Goal: Task Accomplishment & Management: Complete application form

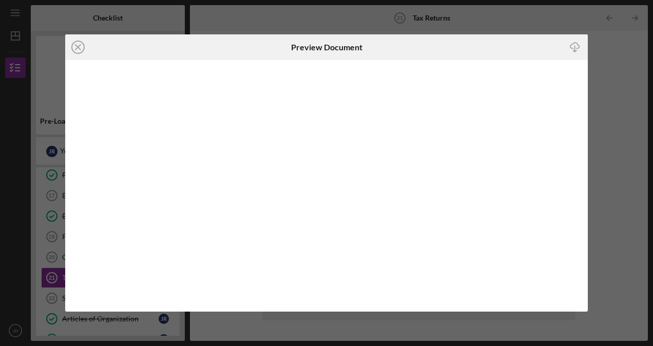
scroll to position [292, 0]
click at [84, 51] on icon "Icon/Close" at bounding box center [78, 47] width 26 height 26
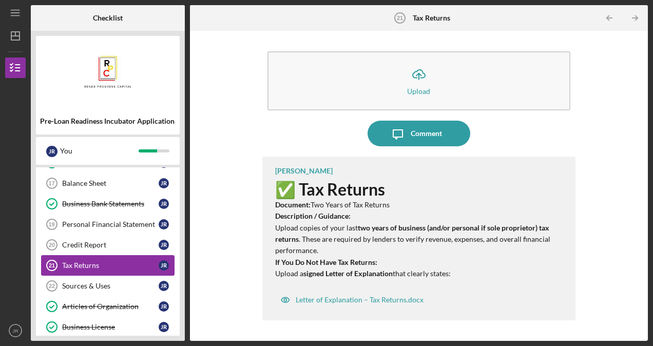
drag, startPoint x: 122, startPoint y: 195, endPoint x: 122, endPoint y: 251, distance: 56.4
click at [122, 251] on div "Signed Commitment Form Signed Commitment Form J R W9 W9 J R Updated Business Pl…" at bounding box center [108, 175] width 144 height 375
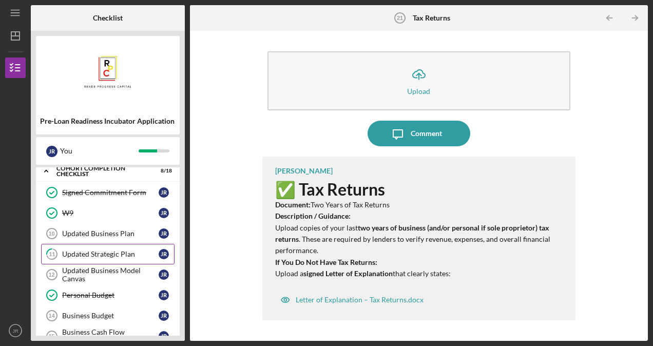
scroll to position [89, 0]
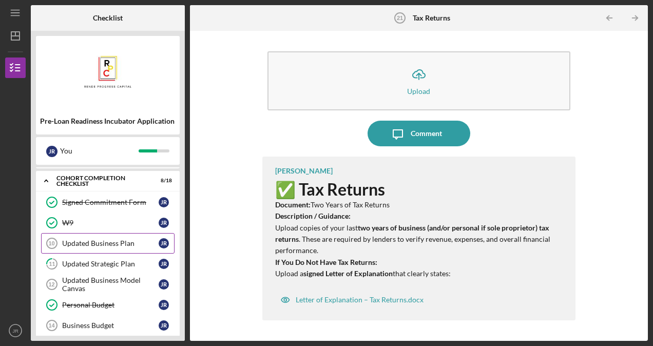
click at [90, 236] on link "Updated Business Plan 10 Updated Business Plan J R" at bounding box center [107, 243] width 133 height 21
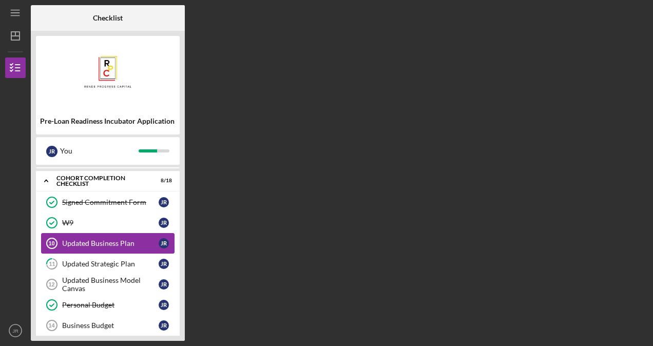
click at [90, 236] on link "Updated Business Plan 10 Updated Business Plan J R" at bounding box center [107, 243] width 133 height 21
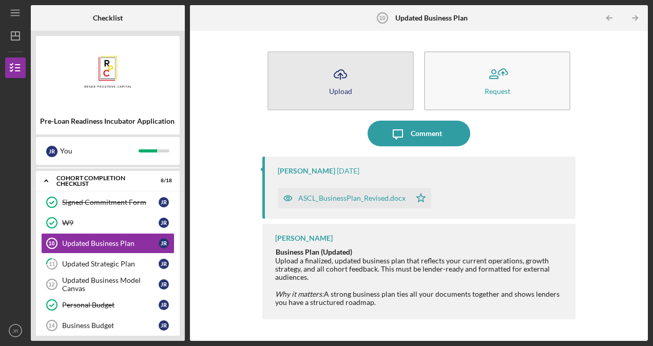
click at [364, 88] on button "Icon/Upload Upload" at bounding box center [340, 80] width 146 height 59
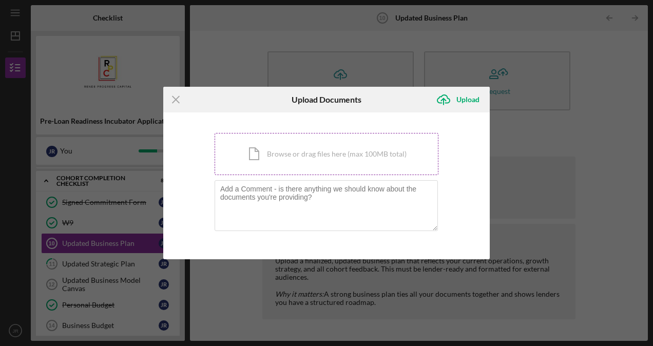
click at [324, 154] on div "Icon/Document Browse or drag files here (max 100MB total) Tap to choose files o…" at bounding box center [326, 154] width 224 height 42
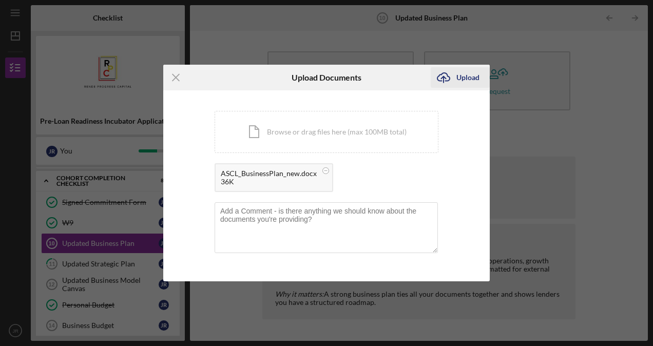
click at [460, 78] on div "Upload" at bounding box center [467, 77] width 23 height 21
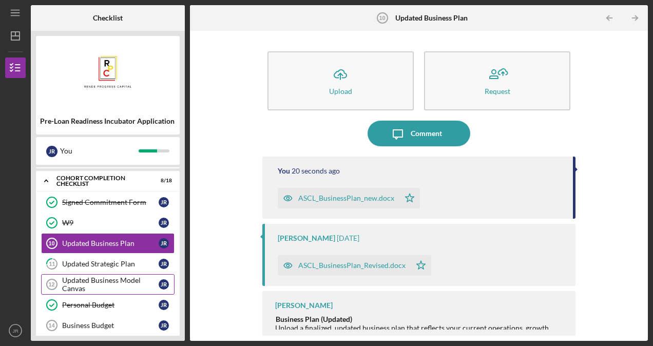
click at [119, 283] on div "Updated Business Model Canvas" at bounding box center [110, 284] width 96 height 16
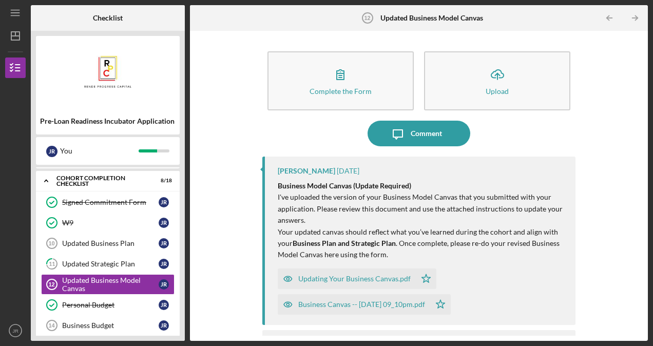
click at [292, 277] on icon "button" at bounding box center [288, 278] width 21 height 21
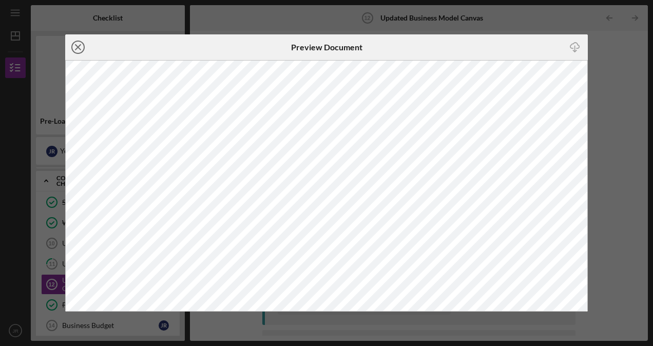
click at [79, 51] on icon "Icon/Close" at bounding box center [78, 47] width 26 height 26
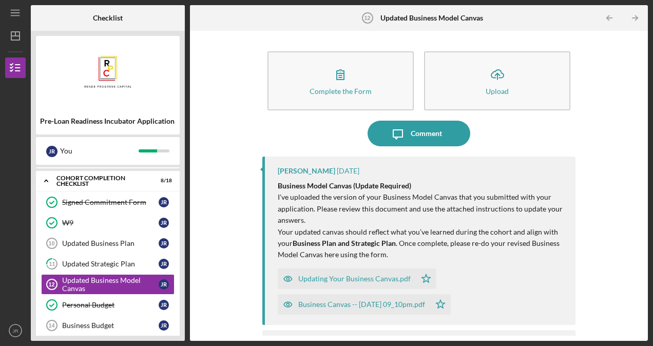
click at [376, 306] on div "Business Canvas -- [DATE] 09_10pm.pdf" at bounding box center [361, 304] width 127 height 8
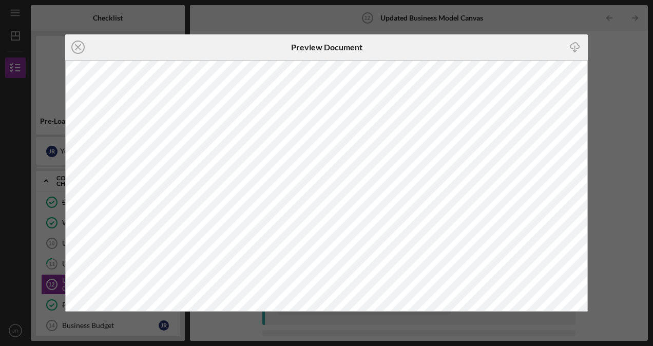
click at [575, 49] on icon "Icon/Download" at bounding box center [574, 47] width 23 height 23
click at [76, 48] on icon "Icon/Close" at bounding box center [78, 47] width 26 height 26
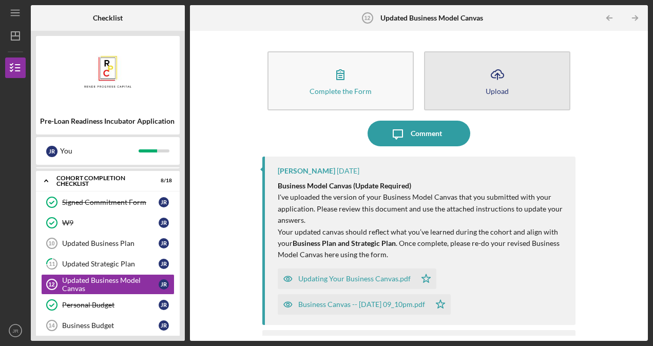
click at [500, 74] on icon "button" at bounding box center [497, 74] width 12 height 8
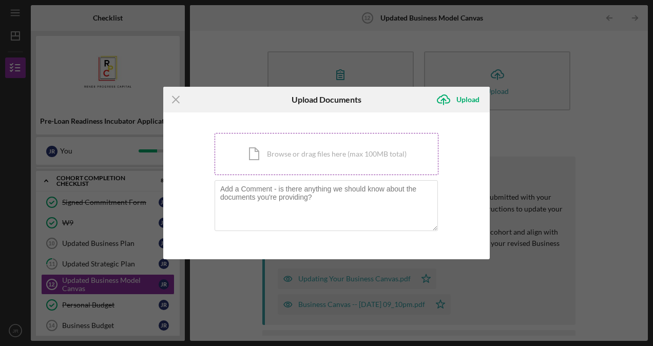
click at [361, 148] on div "Icon/Document Browse or drag files here (max 100MB total) Tap to choose files o…" at bounding box center [326, 154] width 224 height 42
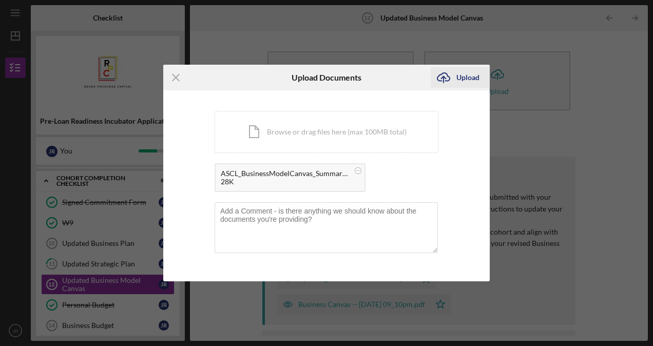
click at [464, 77] on div "Upload" at bounding box center [467, 77] width 23 height 21
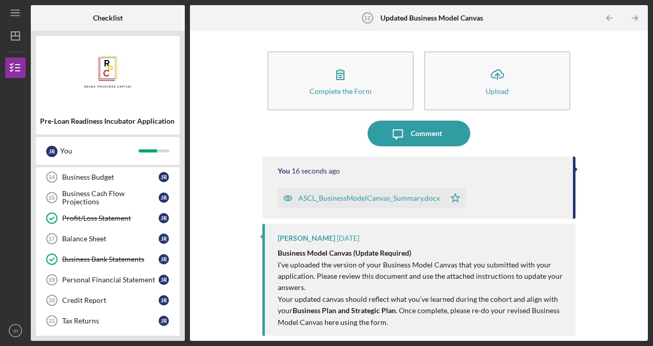
scroll to position [237, 0]
click at [129, 175] on div "Business Budget" at bounding box center [110, 177] width 96 height 8
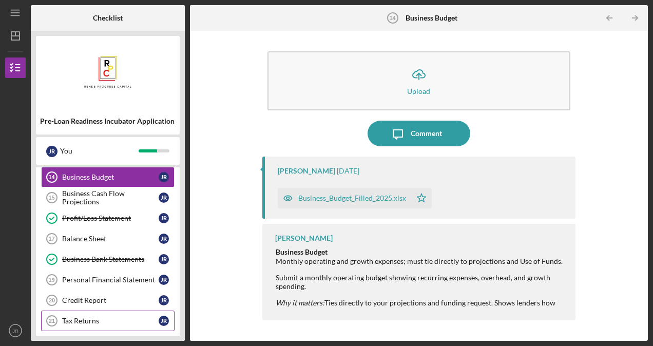
click at [119, 317] on div "Tax Returns" at bounding box center [110, 321] width 96 height 8
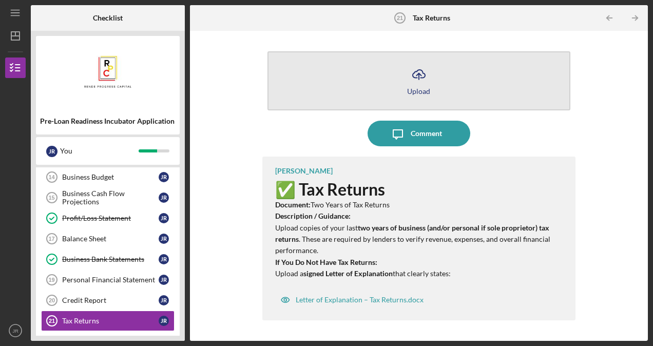
click at [430, 70] on icon "Icon/Upload" at bounding box center [419, 75] width 26 height 26
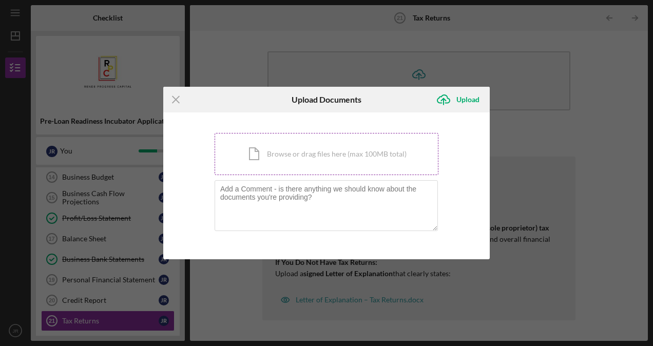
click at [367, 154] on div "Icon/Document Browse or drag files here (max 100MB total) Tap to choose files o…" at bounding box center [326, 154] width 224 height 42
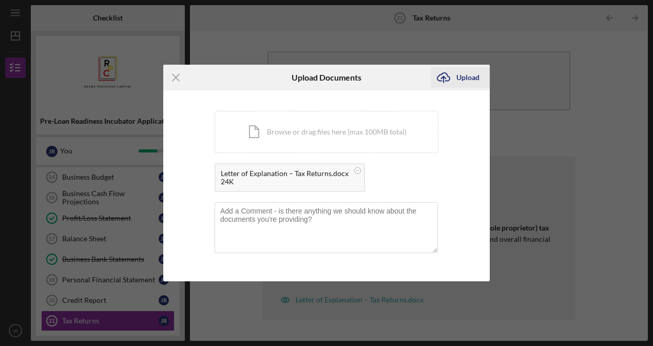
click at [467, 76] on div "Upload" at bounding box center [467, 77] width 23 height 21
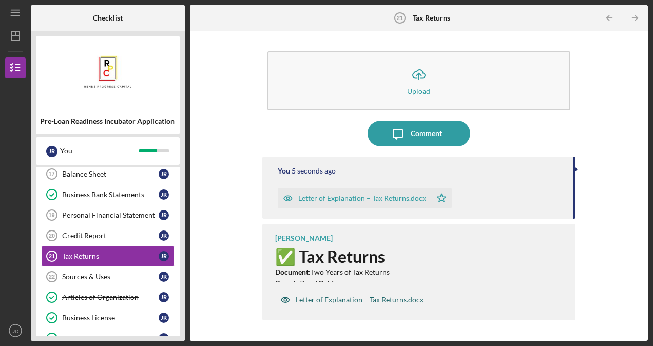
scroll to position [318, 0]
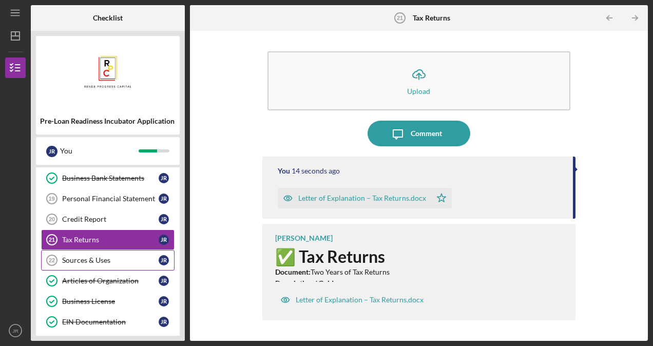
click at [111, 257] on div "Sources & Uses" at bounding box center [110, 260] width 96 height 8
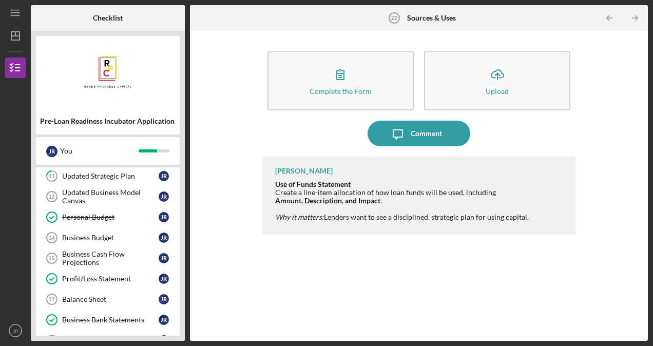
scroll to position [173, 0]
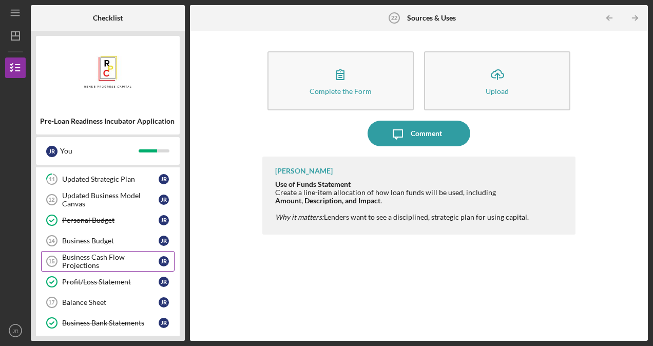
click at [90, 261] on div "Business Cash Flow Projections" at bounding box center [110, 261] width 96 height 16
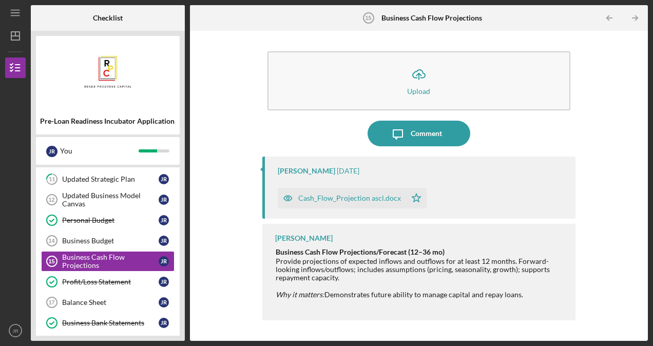
click at [364, 200] on div "Cash_Flow_Projection ascl.docx" at bounding box center [349, 198] width 103 height 8
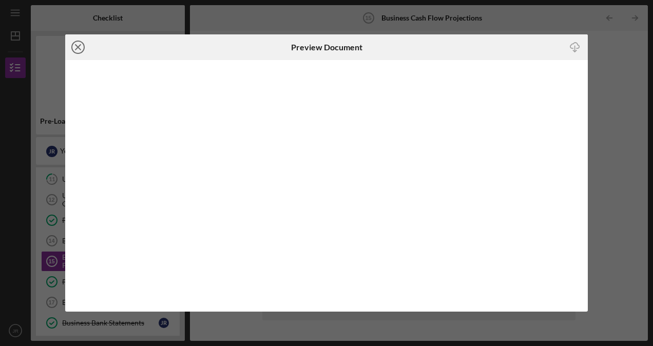
click at [81, 45] on icon "Icon/Close" at bounding box center [78, 47] width 26 height 26
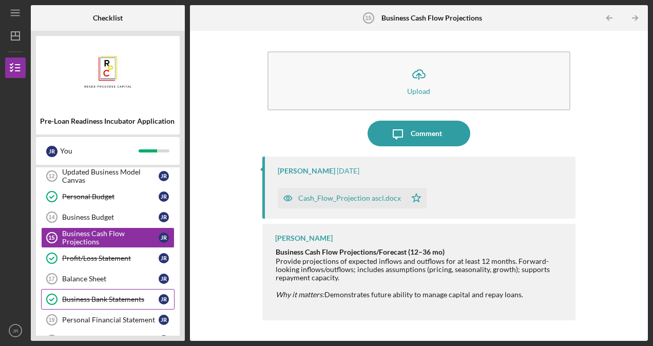
scroll to position [199, 0]
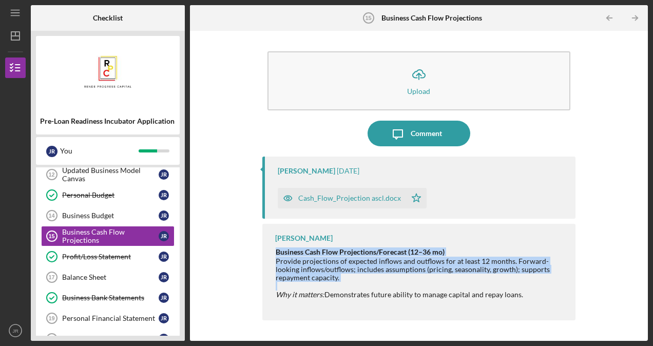
drag, startPoint x: 274, startPoint y: 250, endPoint x: 348, endPoint y: 285, distance: 81.7
click at [348, 285] on div "Business Cash Flow Projections/Forecast (12–36 mo) Provide projections of expec…" at bounding box center [420, 277] width 290 height 60
drag, startPoint x: 348, startPoint y: 285, endPoint x: 334, endPoint y: 265, distance: 25.1
copy div "Business Cash Flow Projections/Forecast (12–36 mo) Provide projections of expec…"
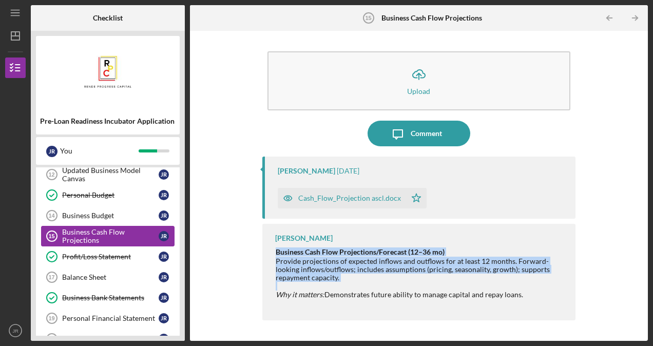
click at [93, 233] on div "Business Cash Flow Projections" at bounding box center [110, 236] width 96 height 16
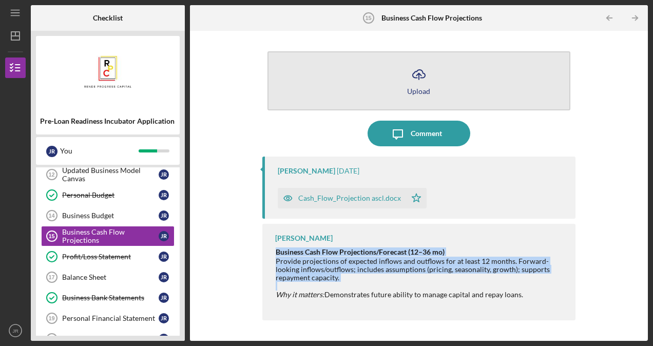
click at [425, 75] on icon "Icon/Upload" at bounding box center [419, 75] width 26 height 26
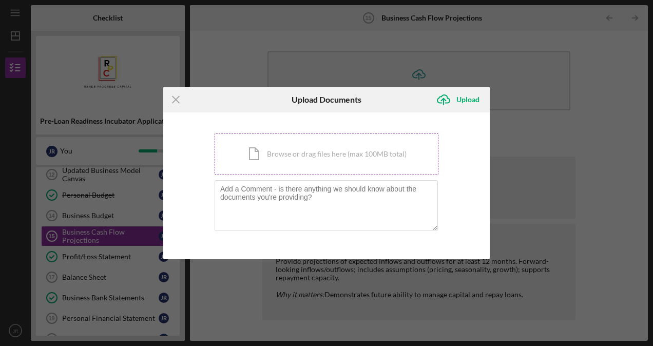
click at [381, 158] on div "Icon/Document Browse or drag files here (max 100MB total) Tap to choose files o…" at bounding box center [326, 154] width 224 height 42
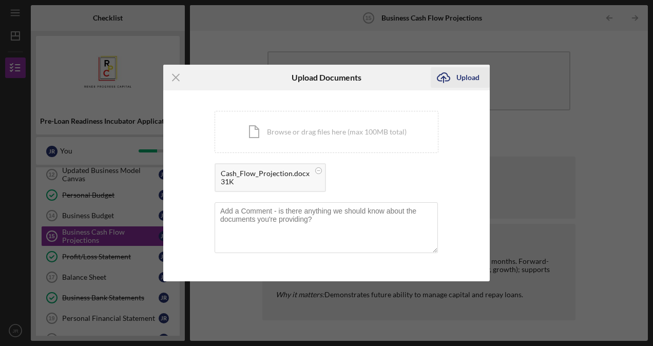
click at [466, 73] on div "Upload" at bounding box center [467, 77] width 23 height 21
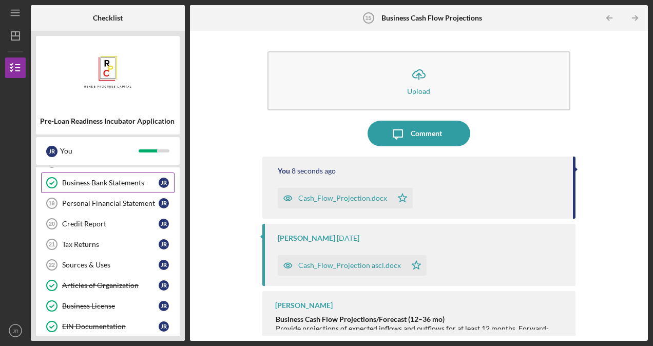
scroll to position [318, 0]
